Goal: Information Seeking & Learning: Find specific fact

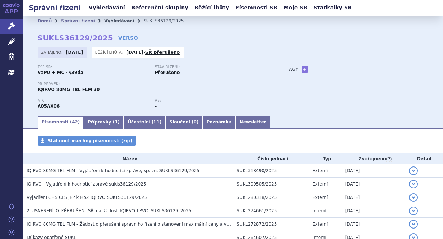
click at [107, 19] on link "Vyhledávání" at bounding box center [119, 20] width 30 height 5
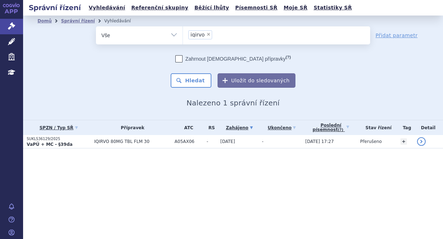
click at [206, 33] on span "×" at bounding box center [208, 34] width 4 height 4
click at [183, 33] on select "iqirvo" at bounding box center [182, 35] width 0 height 18
select select
type input "ba"
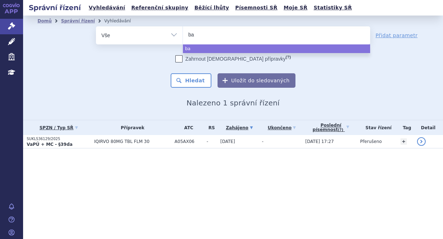
type input "bav"
type input "baven"
type input "bavenc"
type input "bavenci"
type input "bavencio"
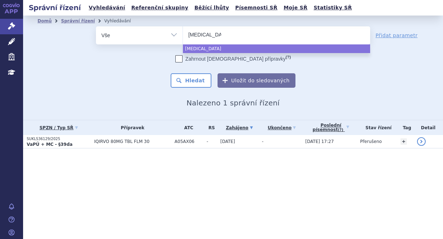
select select "bavencio"
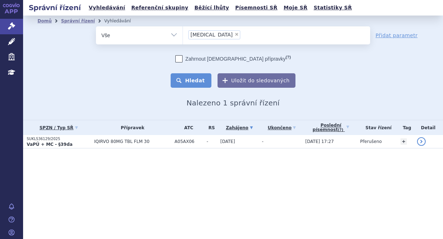
click at [203, 75] on button "Hledat" at bounding box center [191, 80] width 41 height 14
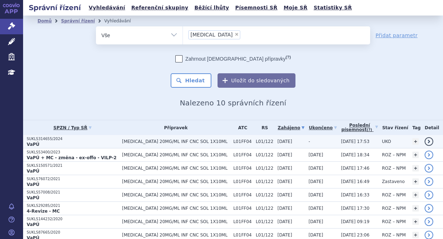
click at [94, 142] on p "VaPÚ" at bounding box center [73, 144] width 92 height 6
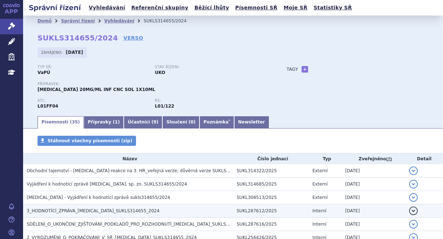
click at [103, 208] on span "3_HODNOTÍCÍ_ZPRÁVA_BAVENCIO_SUKLS314655_2024" at bounding box center [93, 210] width 133 height 5
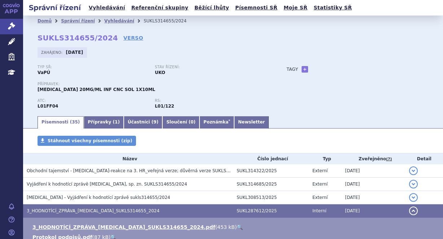
click at [237, 224] on link "🔍" at bounding box center [240, 227] width 6 height 6
